Goal: Obtain resource: Download file/media

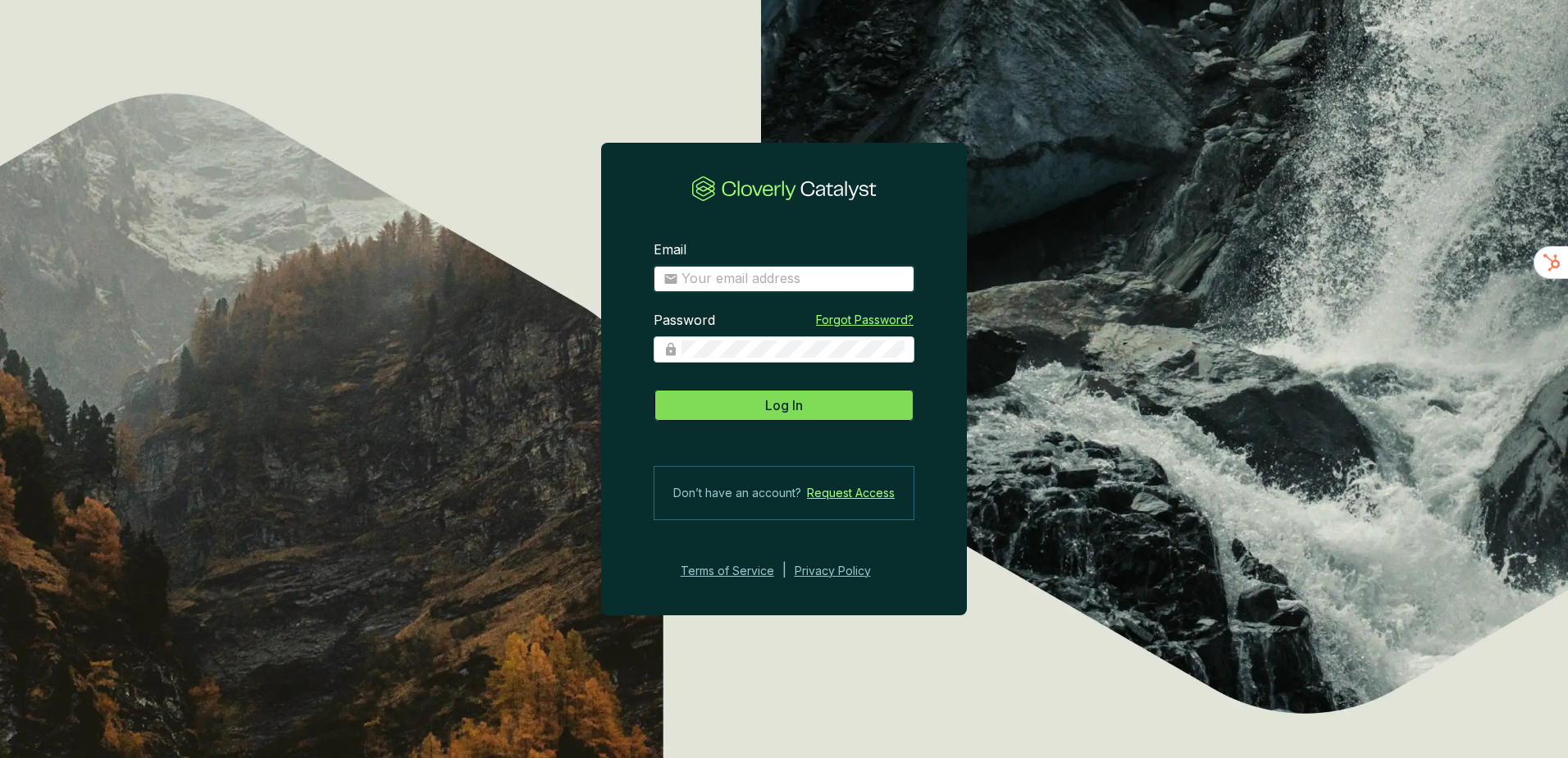
type input "[EMAIL_ADDRESS][DOMAIN_NAME]"
click at [730, 394] on button "Log In" at bounding box center [784, 405] width 261 height 32
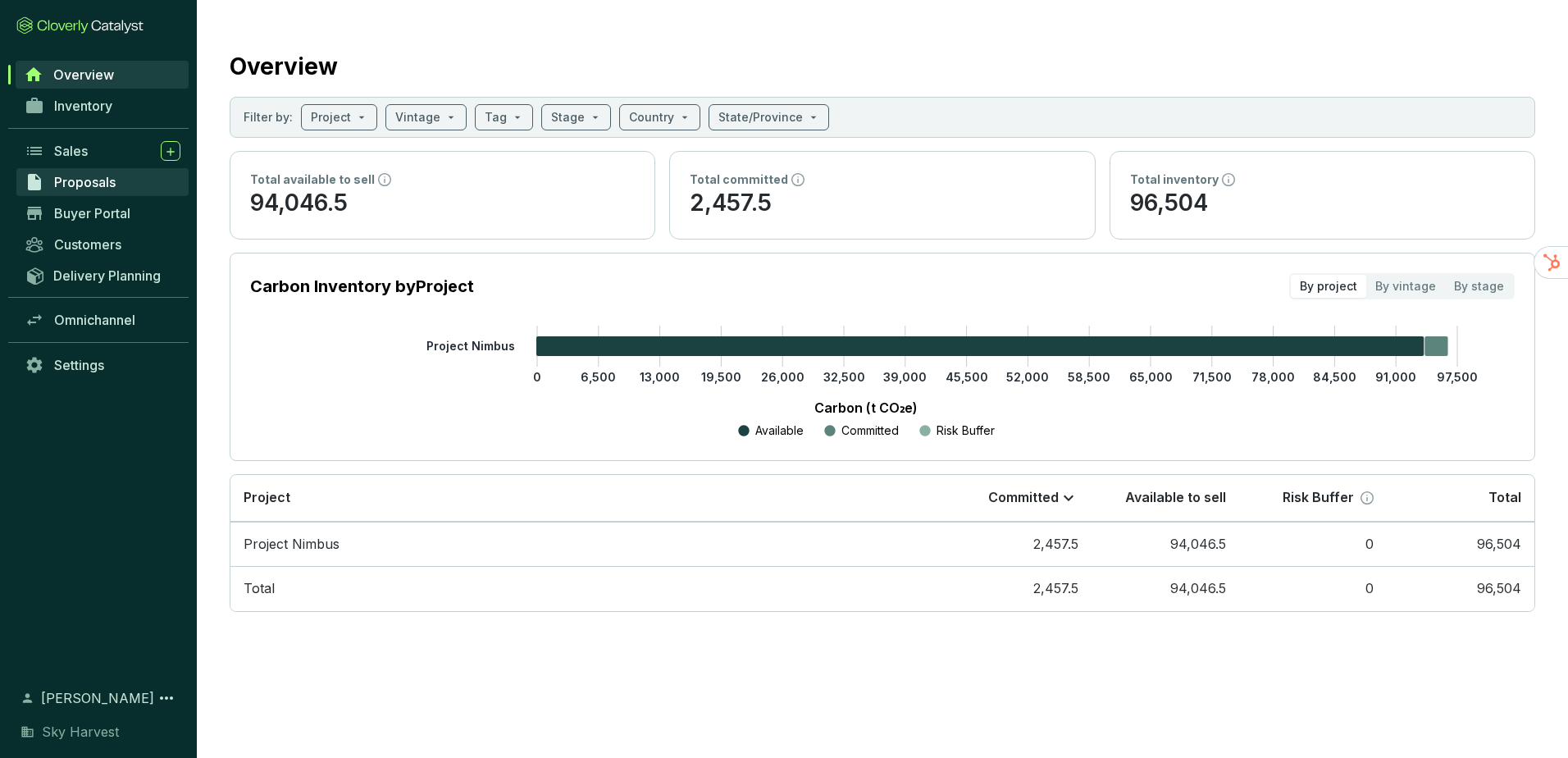
click at [93, 185] on span "Proposals" at bounding box center [85, 181] width 62 height 16
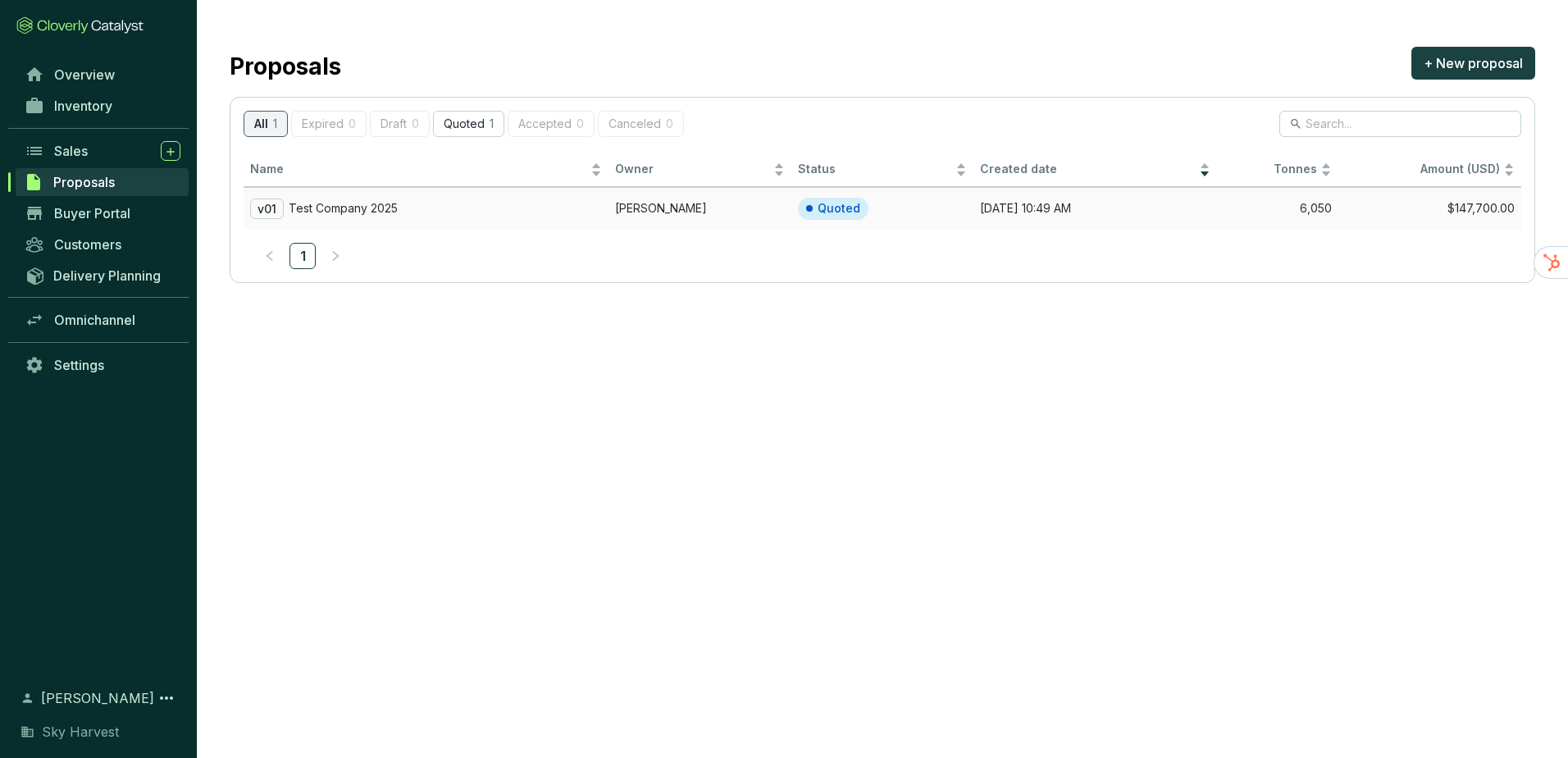
click at [479, 206] on div "v01 Test Company 2025" at bounding box center [426, 209] width 352 height 21
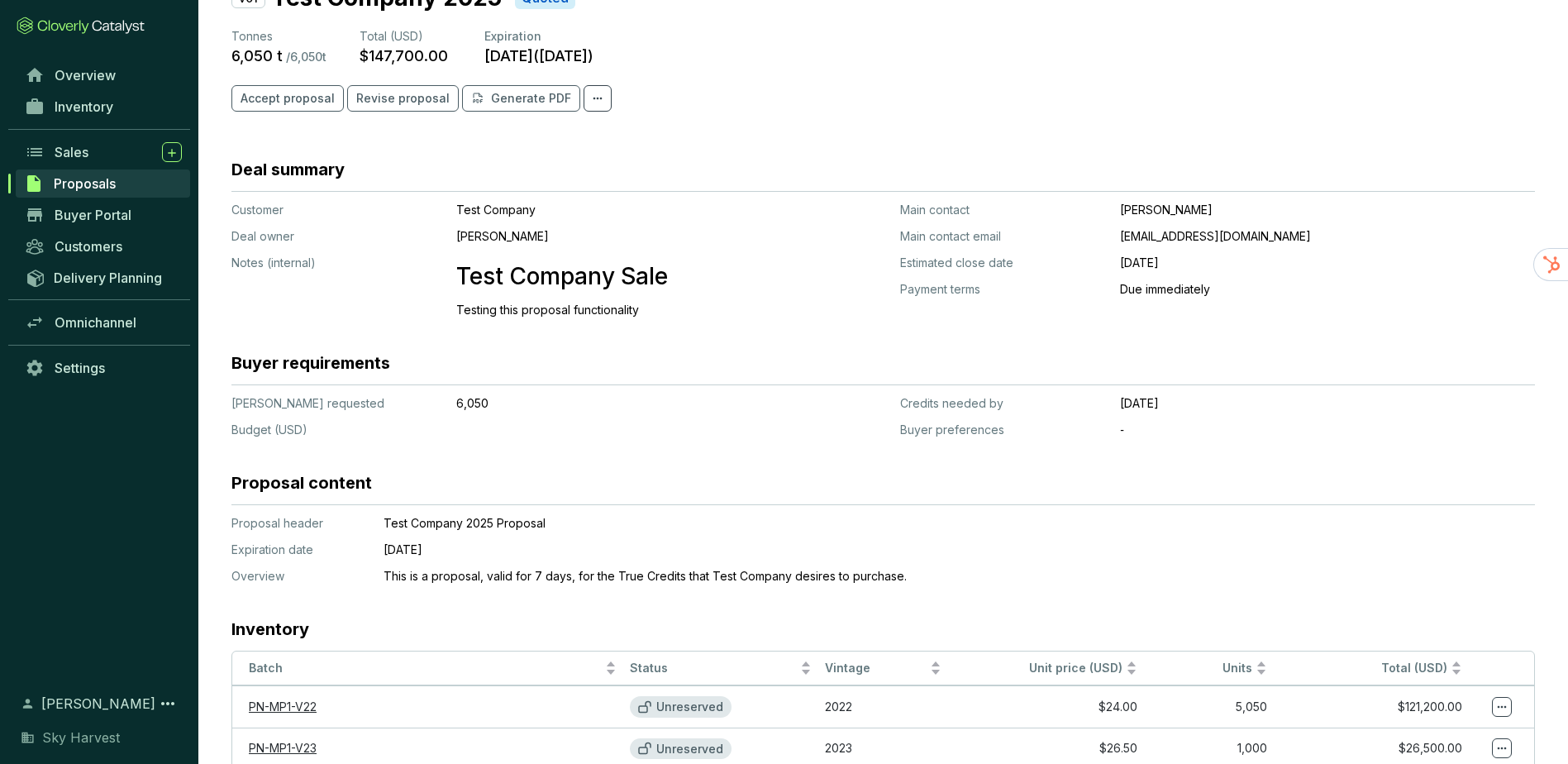
scroll to position [55, 0]
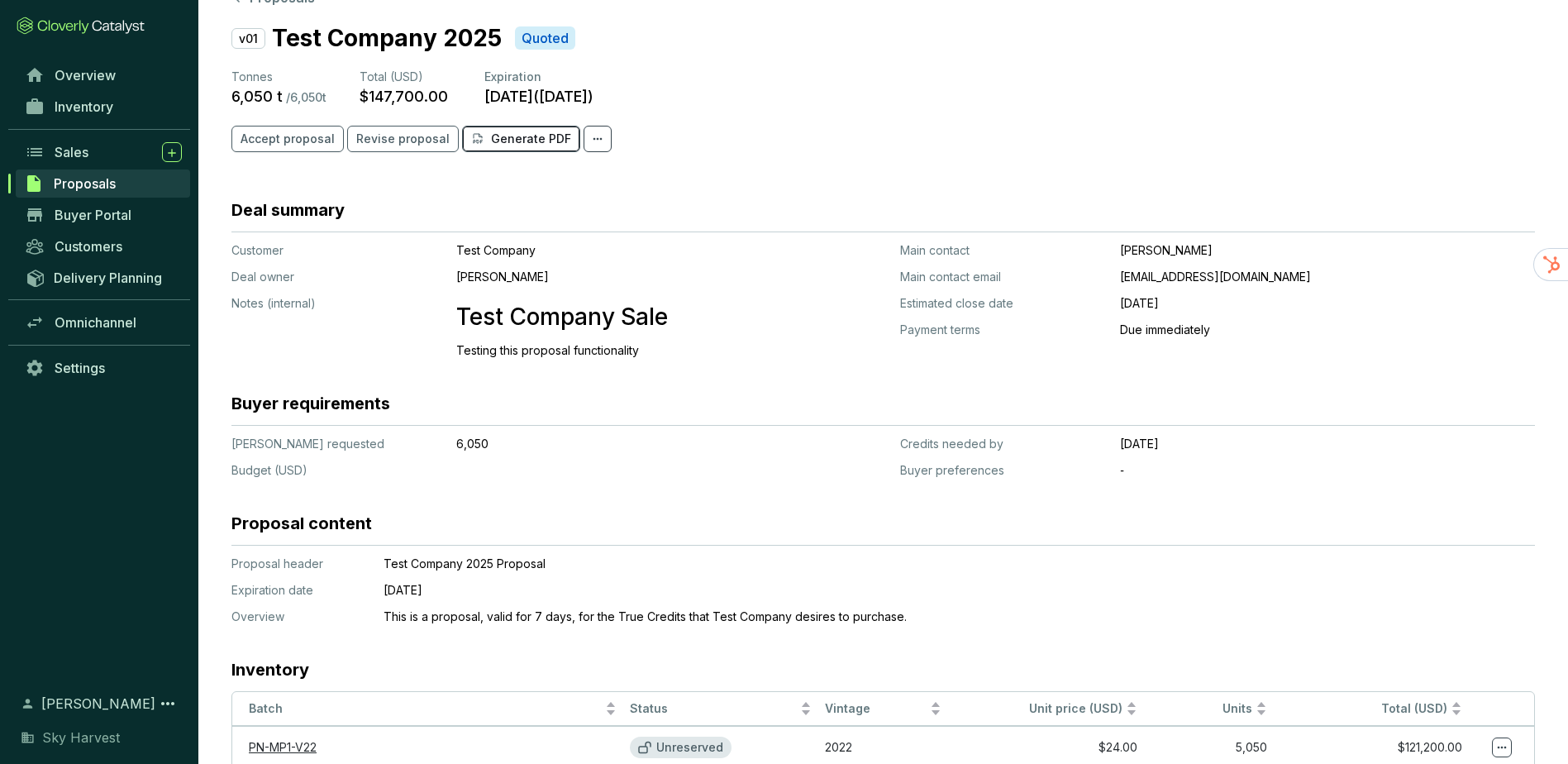
click at [526, 143] on p "Generate PDF" at bounding box center [531, 139] width 80 height 16
